Goal: Information Seeking & Learning: Learn about a topic

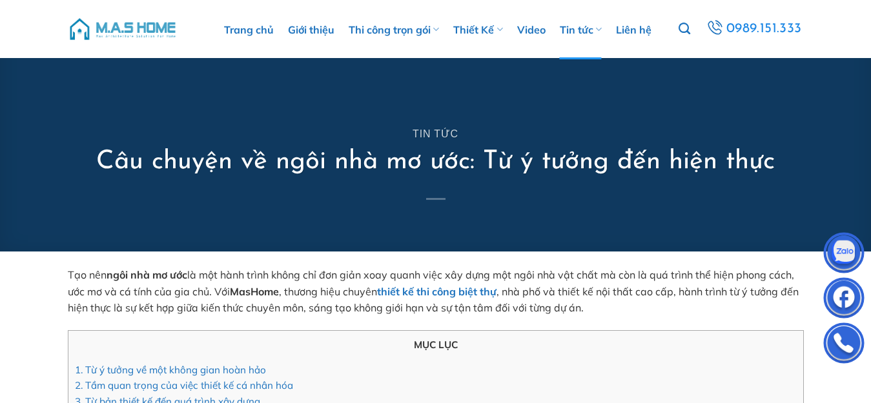
drag, startPoint x: 0, startPoint y: 0, endPoint x: 432, endPoint y: 107, distance: 444.9
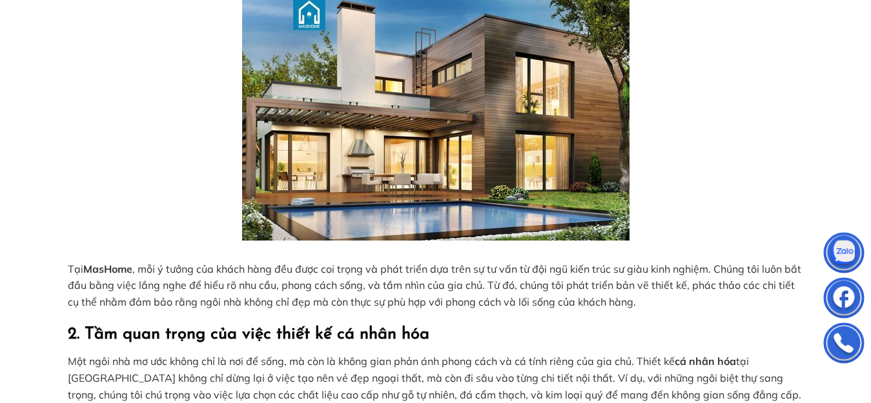
click at [432, 107] on img at bounding box center [435, 119] width 387 height 243
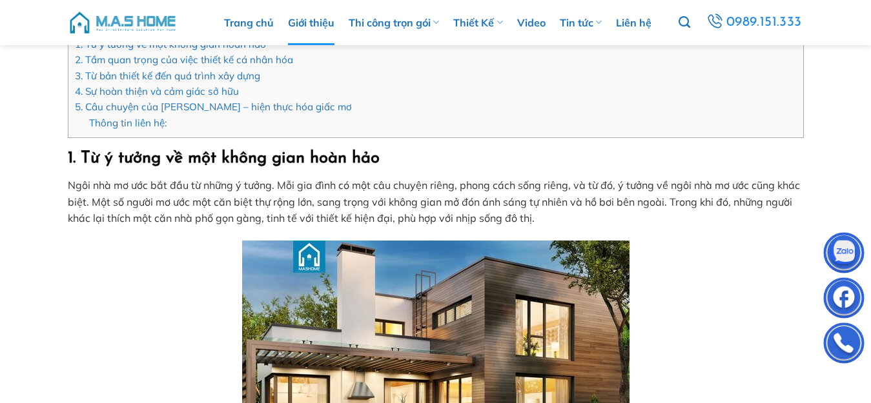
scroll to position [323, 0]
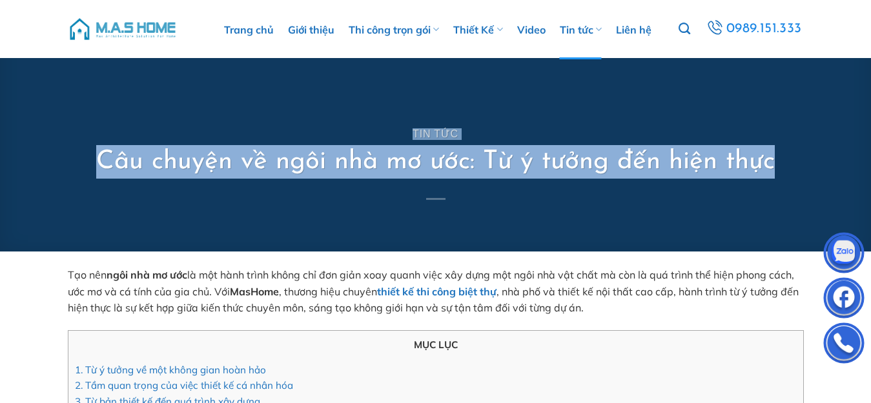
drag, startPoint x: 0, startPoint y: 0, endPoint x: 305, endPoint y: -59, distance: 311.1
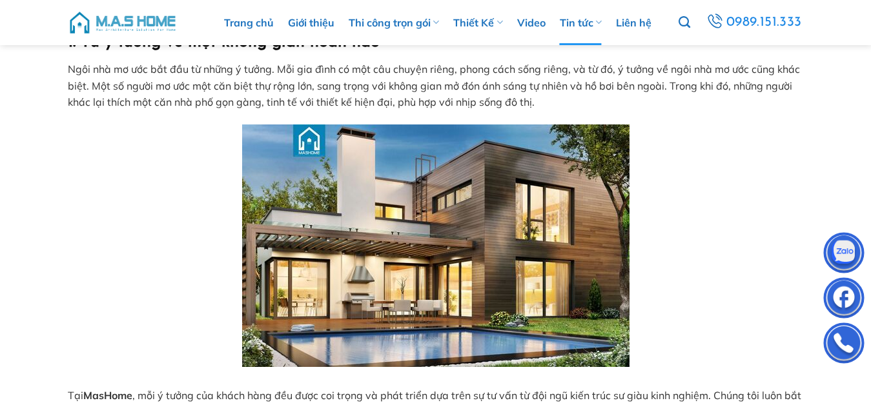
scroll to position [366, 0]
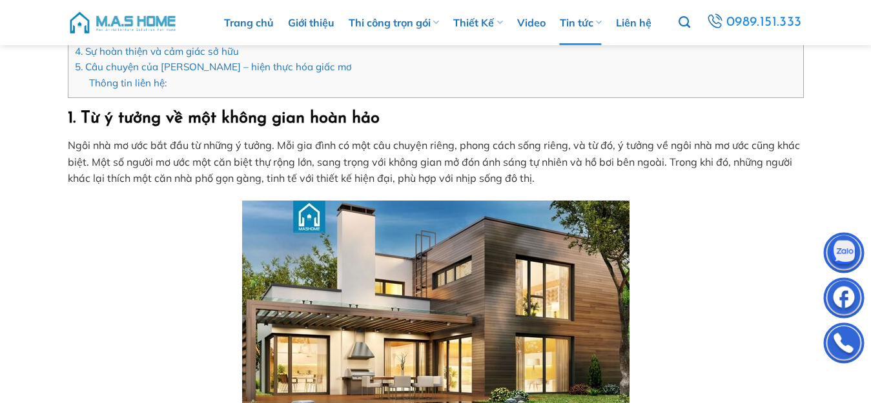
click at [462, 241] on img at bounding box center [435, 322] width 387 height 243
click at [460, 243] on img at bounding box center [435, 322] width 387 height 243
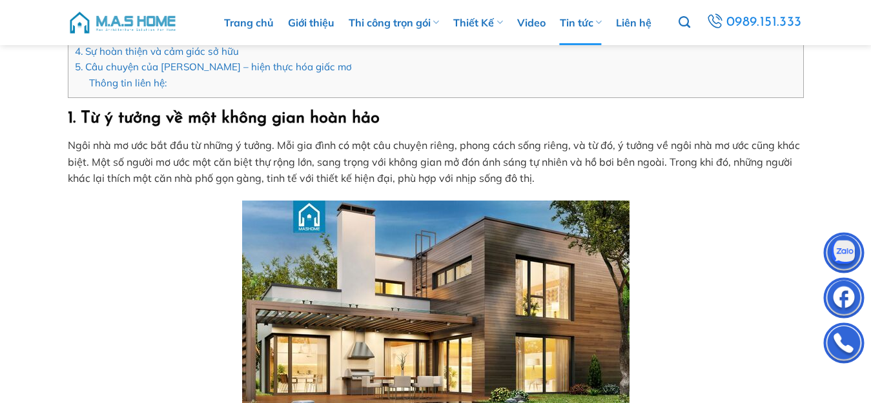
click at [460, 243] on img at bounding box center [435, 322] width 387 height 243
click at [459, 246] on img at bounding box center [435, 322] width 387 height 243
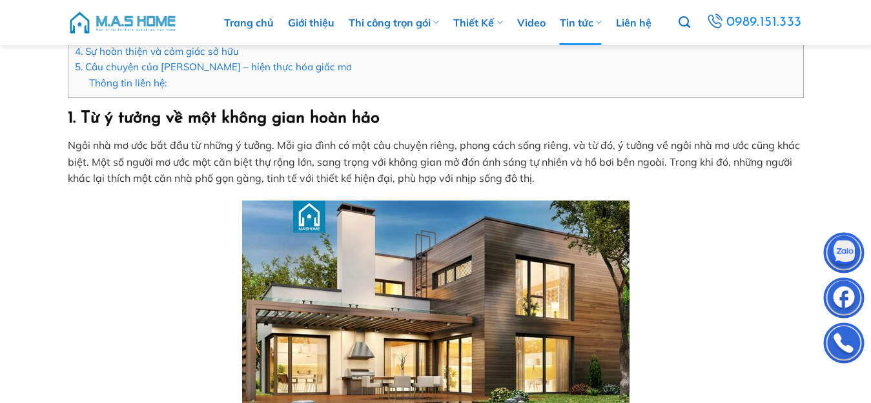
click at [459, 246] on img at bounding box center [435, 322] width 387 height 243
drag, startPoint x: 459, startPoint y: 246, endPoint x: 421, endPoint y: 275, distance: 47.9
click at [421, 275] on img at bounding box center [435, 322] width 387 height 243
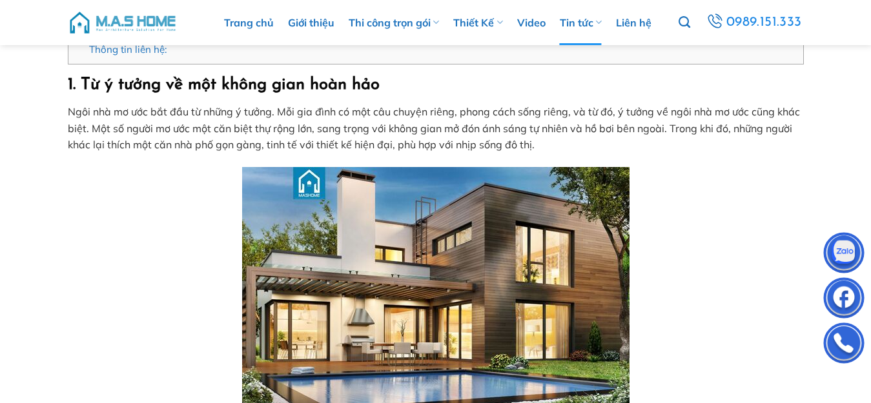
scroll to position [403, 0]
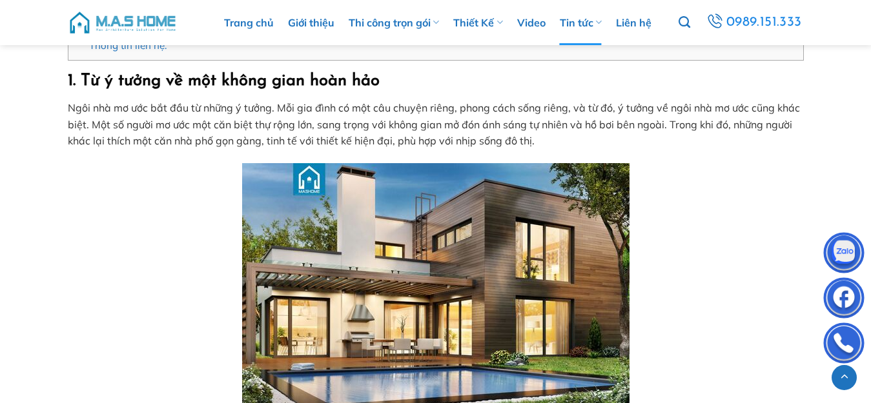
click at [420, 275] on img at bounding box center [435, 284] width 387 height 243
click at [434, 210] on img at bounding box center [435, 284] width 387 height 243
click at [434, 209] on img at bounding box center [435, 284] width 387 height 243
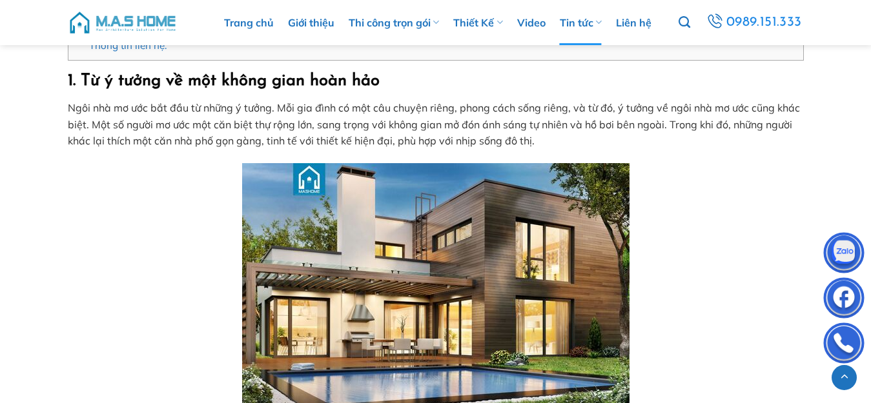
click at [477, 209] on img at bounding box center [435, 284] width 387 height 243
click at [476, 214] on img at bounding box center [435, 284] width 387 height 243
click at [492, 219] on img at bounding box center [435, 284] width 387 height 243
click at [490, 223] on img at bounding box center [435, 284] width 387 height 243
click at [487, 227] on img at bounding box center [435, 284] width 387 height 243
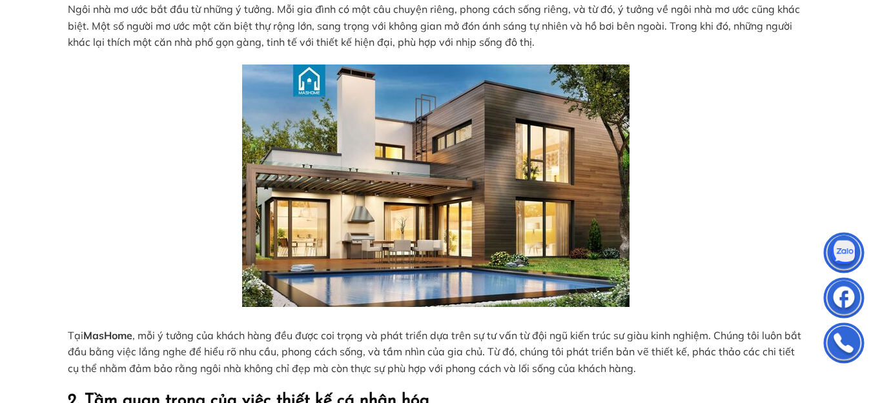
click at [438, 194] on img at bounding box center [435, 186] width 387 height 243
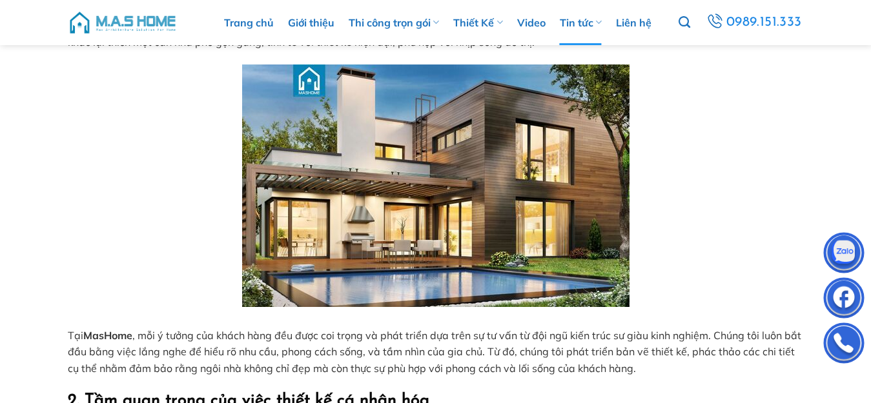
click at [438, 194] on img at bounding box center [435, 186] width 387 height 243
click at [584, 361] on p "Tại MasHome , mỗi ý tưởng của khách hàng đều được coi trọng và phát triển dựa t…" at bounding box center [436, 353] width 736 height 50
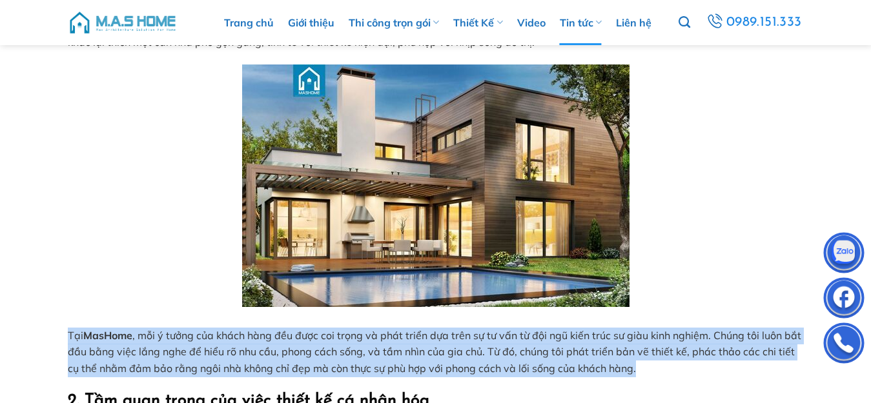
click at [584, 362] on p "Tại MasHome , mỗi ý tưởng của khách hàng đều được coi trọng và phát triển dựa t…" at bounding box center [436, 353] width 736 height 50
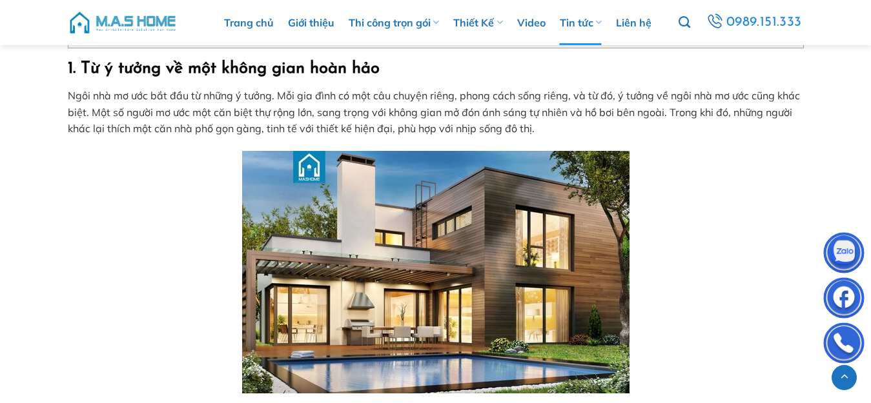
scroll to position [410, 0]
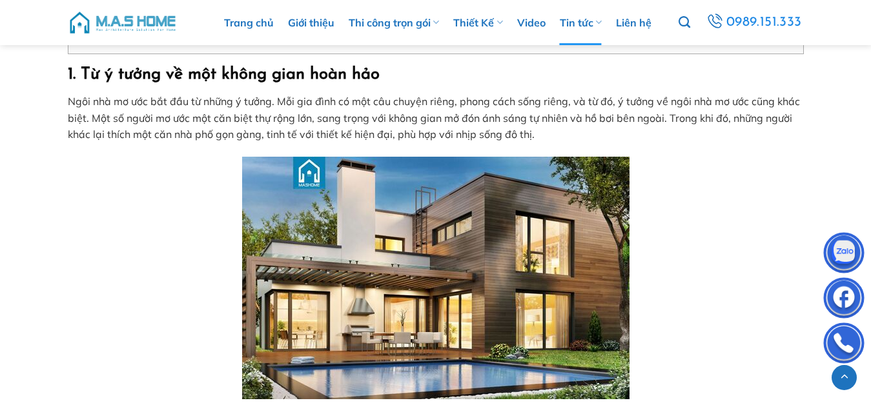
click at [74, 73] on strong "1. Từ ý tưởng về một không gian hoàn hảo" at bounding box center [224, 74] width 312 height 16
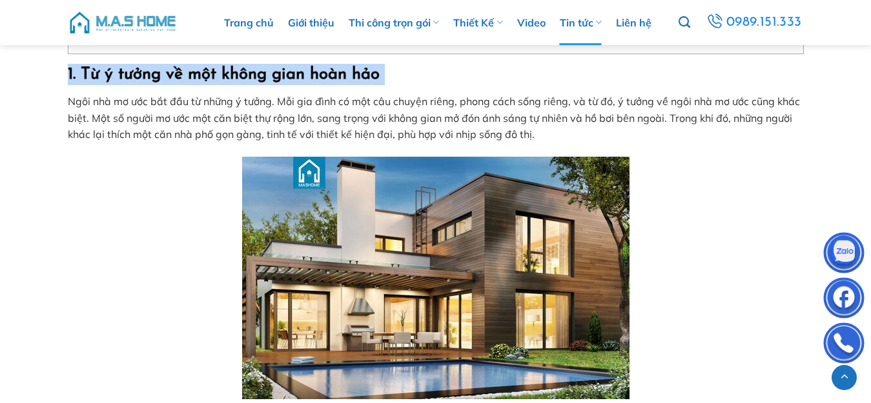
drag, startPoint x: 74, startPoint y: 72, endPoint x: 167, endPoint y: 72, distance: 93.6
click at [167, 72] on strong "1. Từ ý tưởng về một không gian hoàn hảo" at bounding box center [224, 74] width 312 height 16
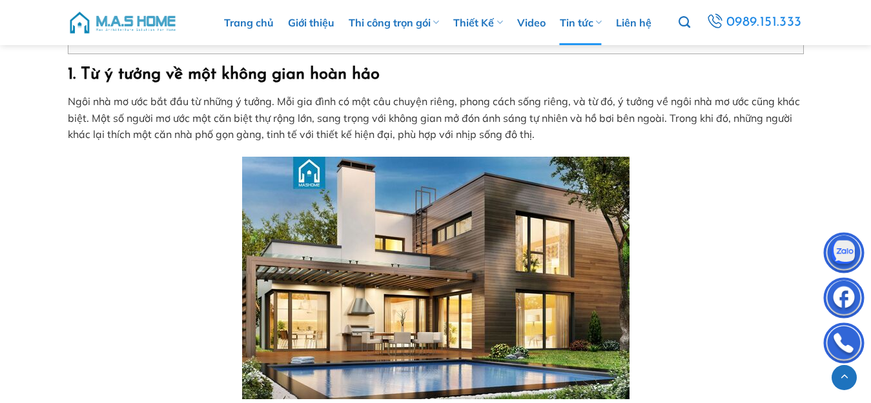
click at [167, 72] on strong "1. Từ ý tưởng về một không gian hoàn hảo" at bounding box center [224, 74] width 312 height 16
drag, startPoint x: 83, startPoint y: 70, endPoint x: 65, endPoint y: 67, distance: 18.9
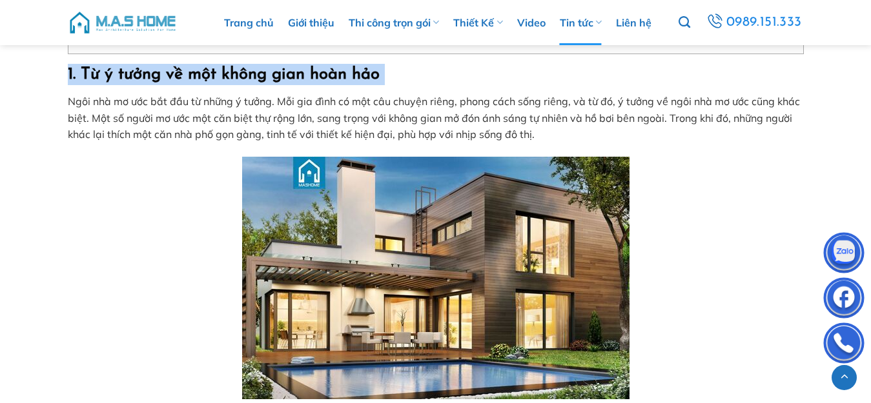
click at [76, 72] on strong "1. Từ ý tưởng về một không gian hoàn hảo" at bounding box center [224, 74] width 312 height 16
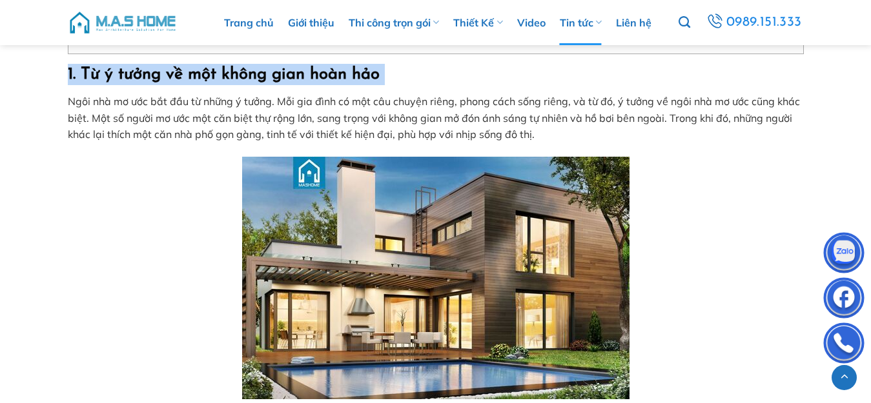
click at [76, 71] on strong "1. Từ ý tưởng về một không gian hoàn hảo" at bounding box center [224, 74] width 312 height 16
click at [76, 73] on strong "1. Từ ý tưởng về một không gian hoàn hảo" at bounding box center [224, 74] width 312 height 16
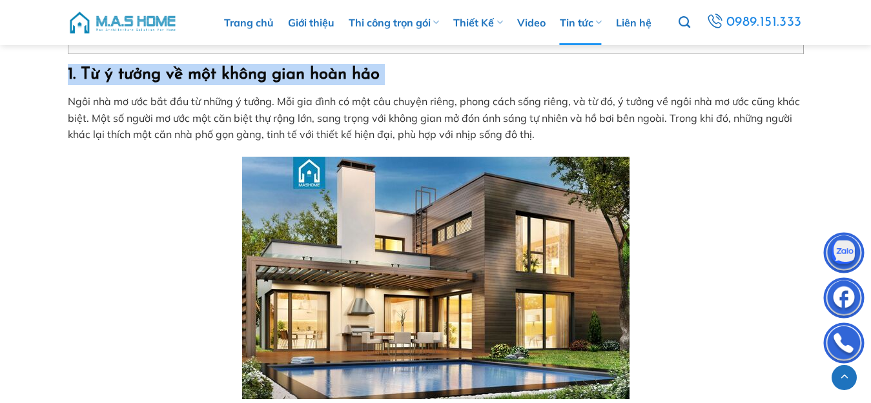
click at [76, 73] on strong "1. Từ ý tưởng về một không gian hoàn hảo" at bounding box center [224, 74] width 312 height 16
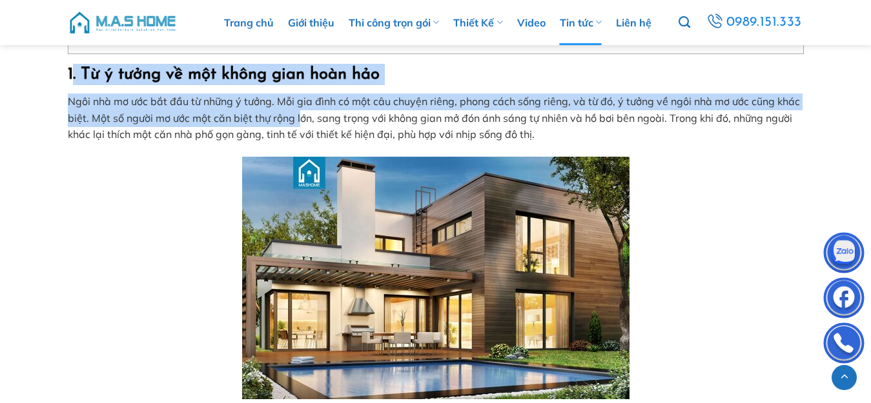
drag, startPoint x: 74, startPoint y: 74, endPoint x: 301, endPoint y: 120, distance: 232.6
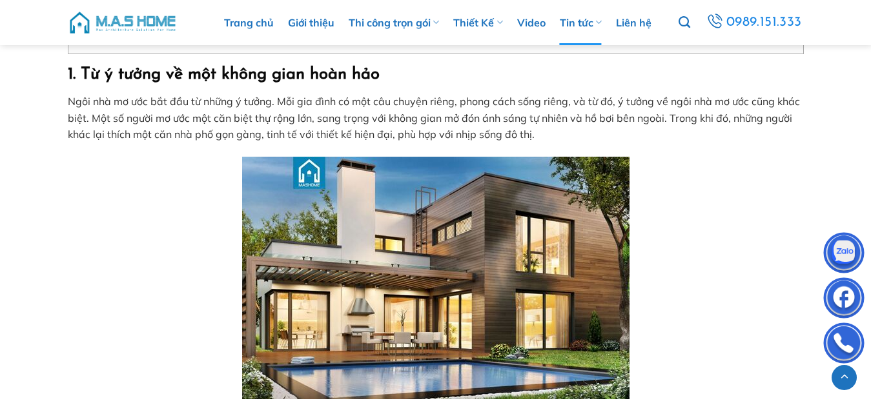
click at [305, 118] on p "Ngôi nhà mơ ước bắt đầu từ những ý tưởng. Mỗi gia đình có một câu chuyện riêng,…" at bounding box center [436, 119] width 736 height 50
click at [70, 69] on strong "1. Từ ý tưởng về một không gian hoàn hảo" at bounding box center [224, 74] width 312 height 16
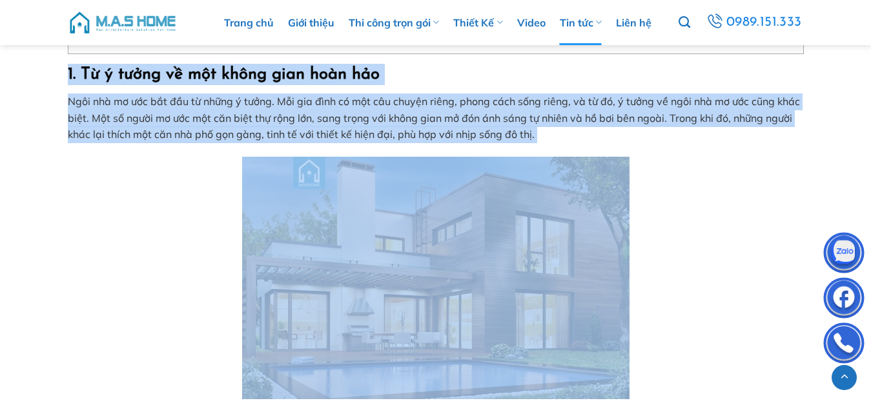
drag, startPoint x: 71, startPoint y: 68, endPoint x: 231, endPoint y: 94, distance: 162.1
click at [496, 278] on img at bounding box center [435, 278] width 387 height 243
click at [494, 278] on img at bounding box center [435, 278] width 387 height 243
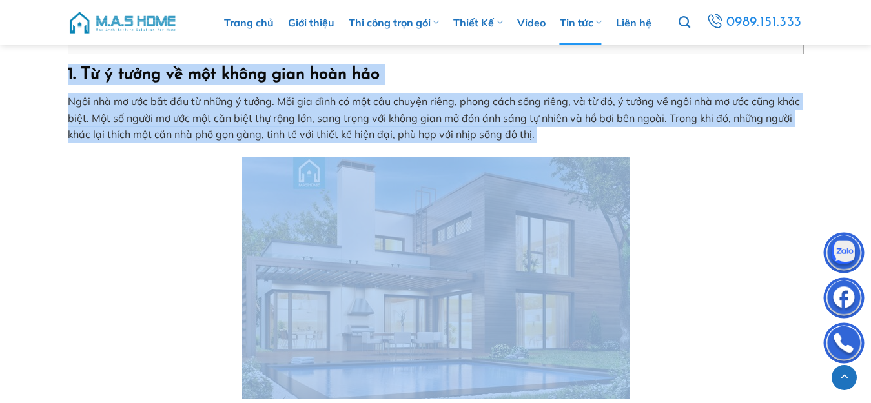
click at [494, 278] on img at bounding box center [435, 278] width 387 height 243
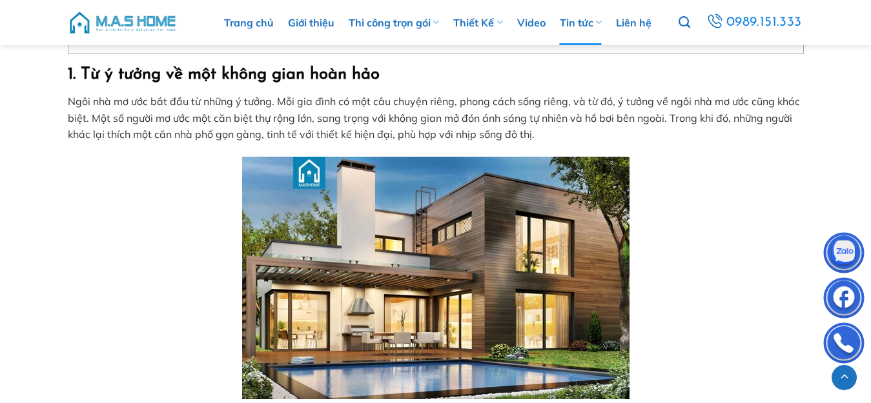
click at [684, 205] on p at bounding box center [436, 278] width 736 height 243
click at [559, 237] on img at bounding box center [435, 278] width 387 height 243
click at [563, 241] on img at bounding box center [435, 278] width 387 height 243
click at [593, 248] on img at bounding box center [435, 278] width 387 height 243
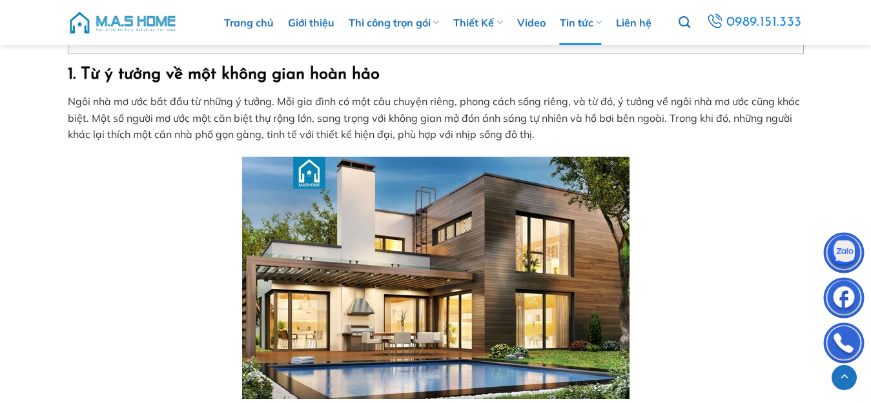
click at [593, 248] on img at bounding box center [435, 278] width 387 height 243
drag, startPoint x: 492, startPoint y: 127, endPoint x: 490, endPoint y: 134, distance: 7.4
click at [491, 134] on p "Ngôi nhà mơ ước bắt đầu từ những ý tưởng. Mỗi gia đình có một câu chuyện riêng,…" at bounding box center [436, 119] width 736 height 50
drag, startPoint x: 488, startPoint y: 134, endPoint x: 494, endPoint y: 139, distance: 7.8
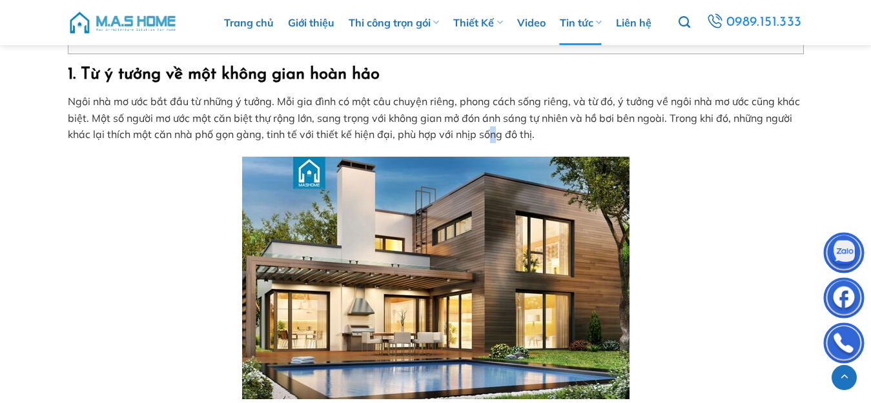
click at [494, 139] on p "Ngôi nhà mơ ước bắt đầu từ những ý tưởng. Mỗi gia đình có một câu chuyện riêng,…" at bounding box center [436, 119] width 736 height 50
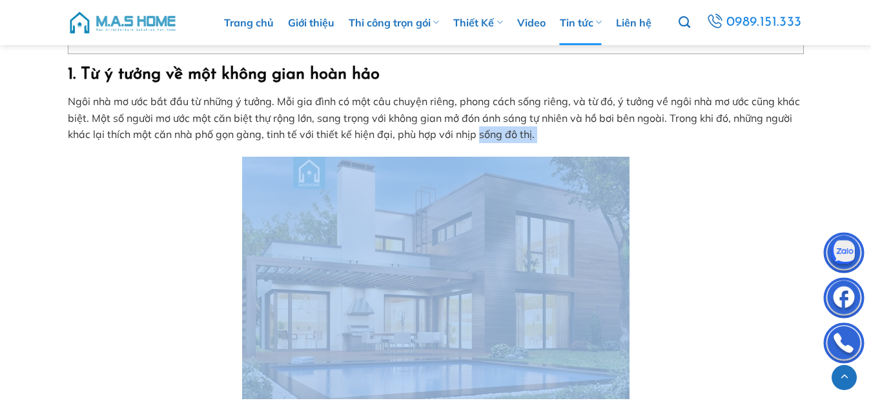
drag, startPoint x: 495, startPoint y: 139, endPoint x: 565, endPoint y: 201, distance: 93.8
